Goal: Communication & Community: Share content

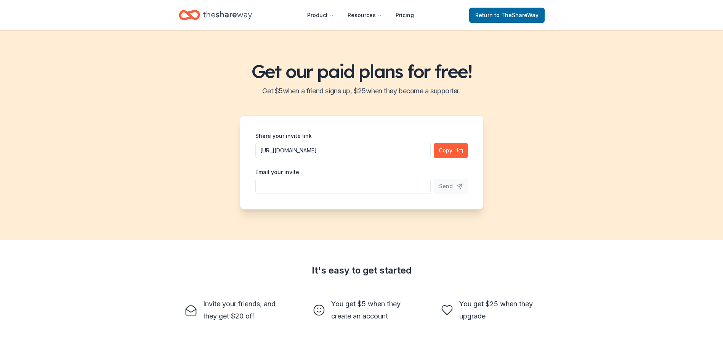
click at [344, 187] on input "Share your invite link" at bounding box center [342, 186] width 175 height 15
type input "[EMAIL_ADDRESS][DOMAIN_NAME]"
click at [449, 188] on span "Send" at bounding box center [446, 186] width 14 height 9
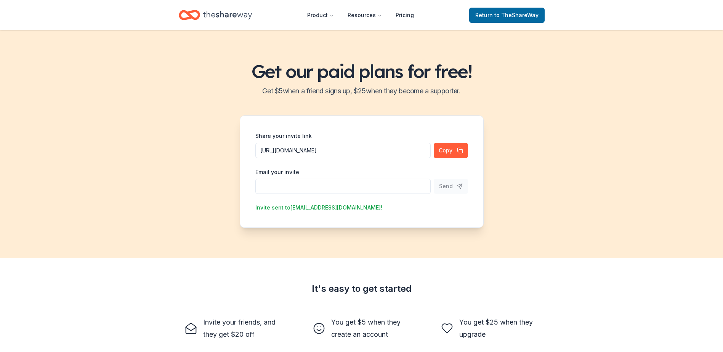
click at [328, 188] on input "Share your invite link" at bounding box center [342, 186] width 175 height 15
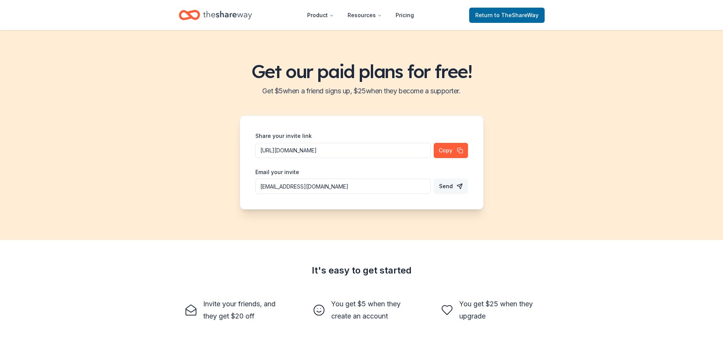
type input "redmtngal@gmail.com"
click at [450, 186] on span "Send" at bounding box center [446, 186] width 14 height 9
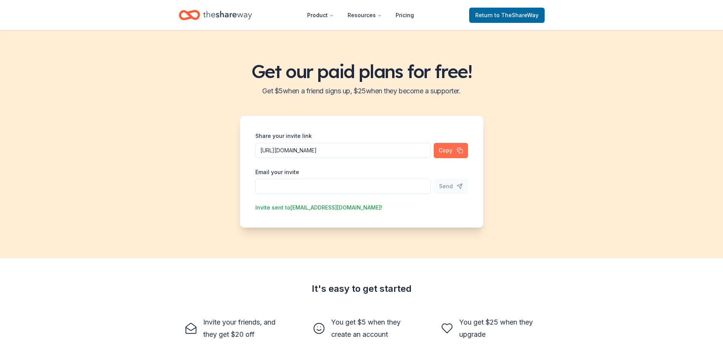
click at [453, 151] on button "Copy" at bounding box center [451, 150] width 34 height 15
click at [505, 13] on span "to TheShareWay" at bounding box center [516, 15] width 44 height 6
